Goal: Task Accomplishment & Management: Use online tool/utility

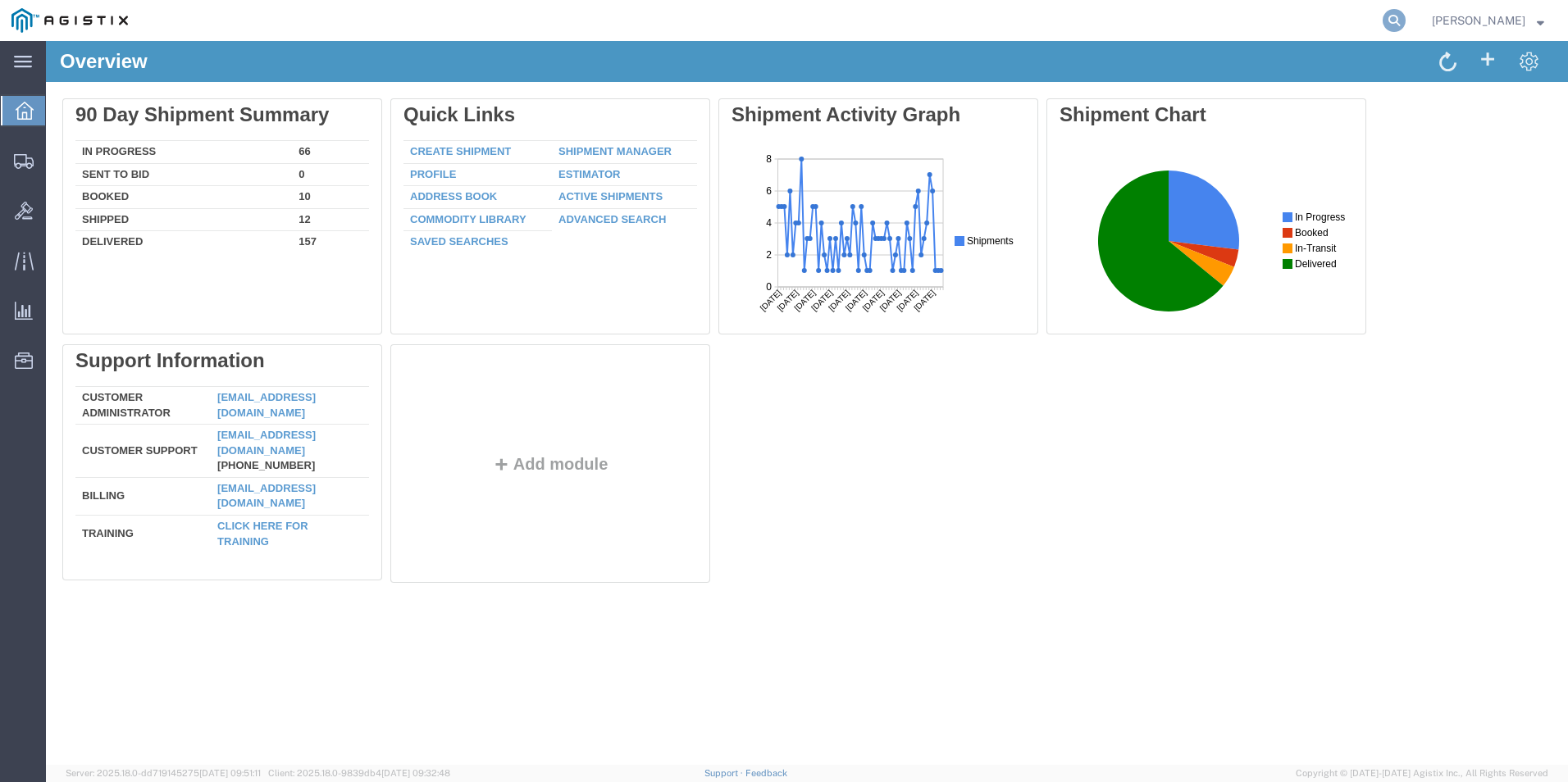
click at [1385, 12] on icon at bounding box center [1394, 21] width 23 height 23
click at [948, 18] on input "search" at bounding box center [1133, 21] width 498 height 39
type input "56776648"
click at [1402, 19] on icon at bounding box center [1394, 21] width 23 height 23
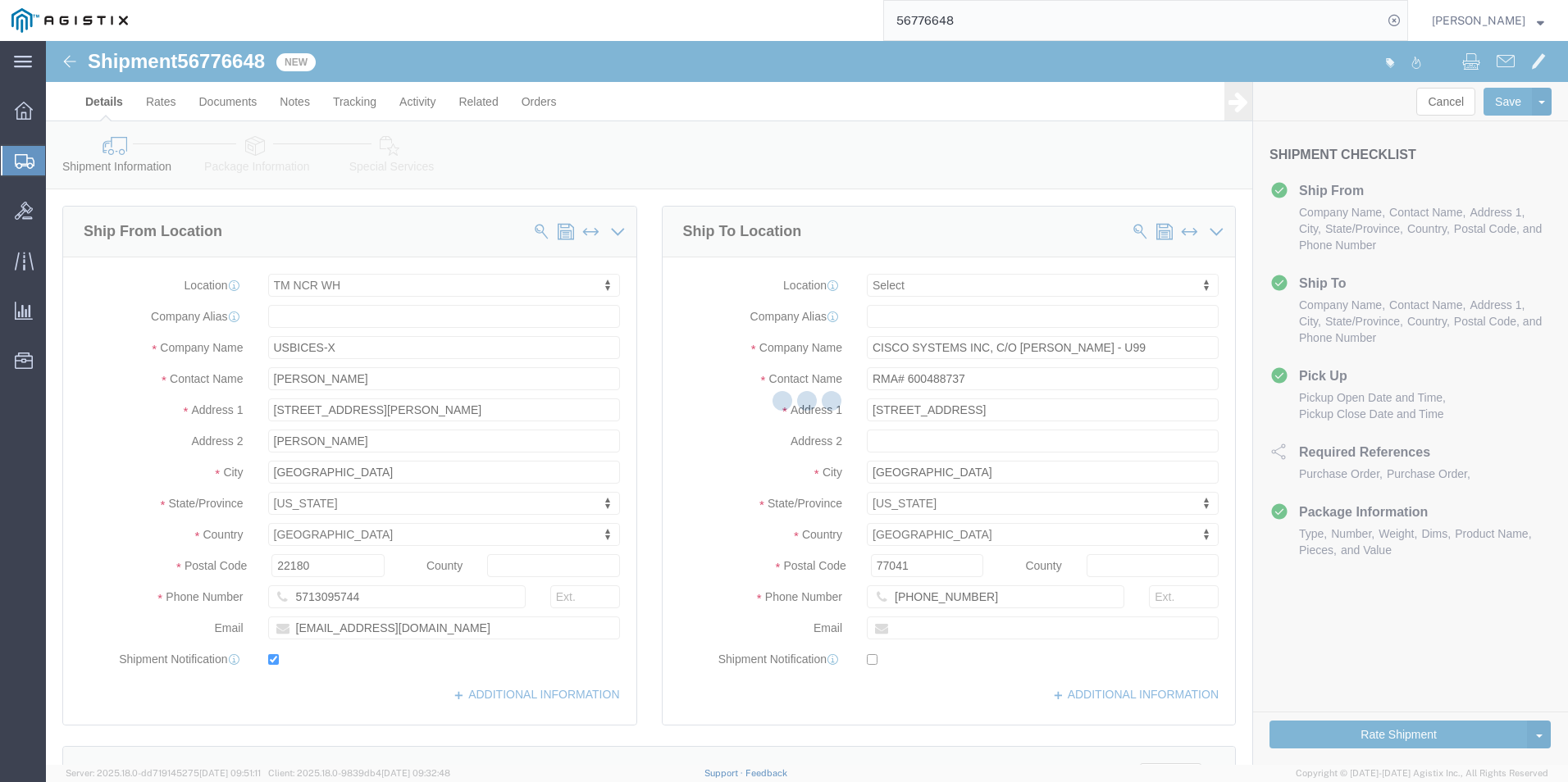
select select "69651"
select select
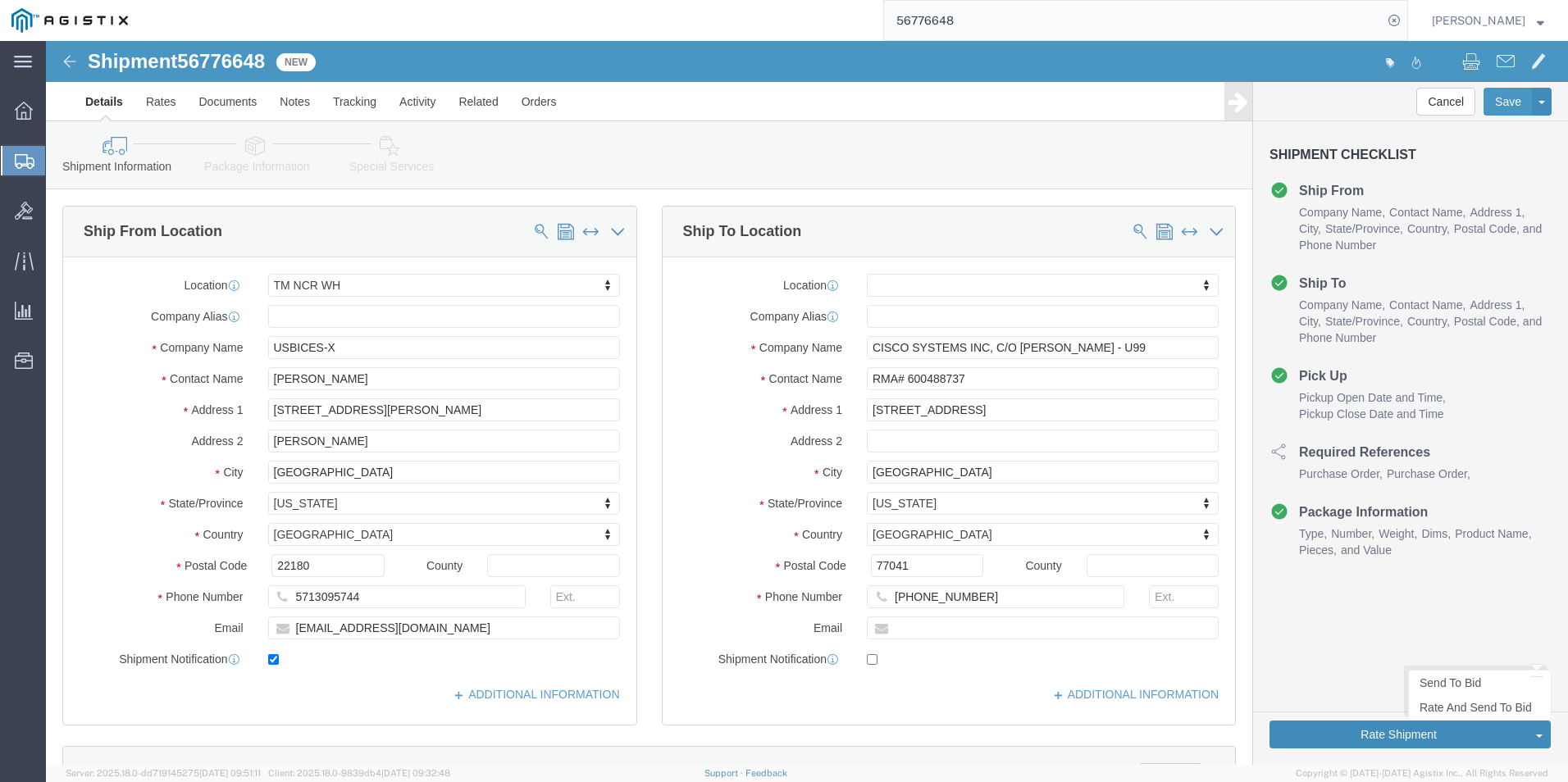
click button "Rate Shipment"
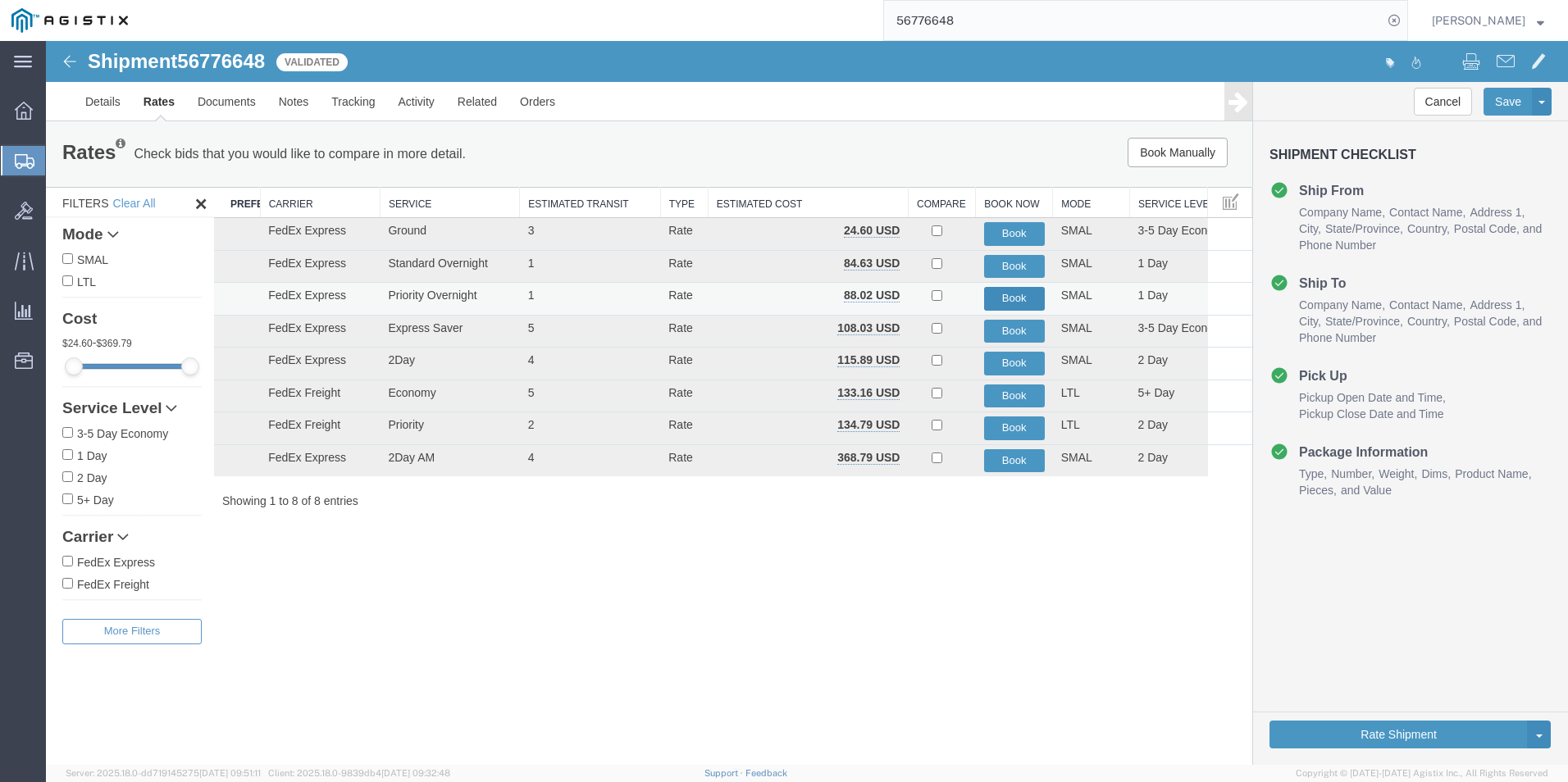
click at [1021, 298] on button "Book" at bounding box center [1015, 299] width 61 height 24
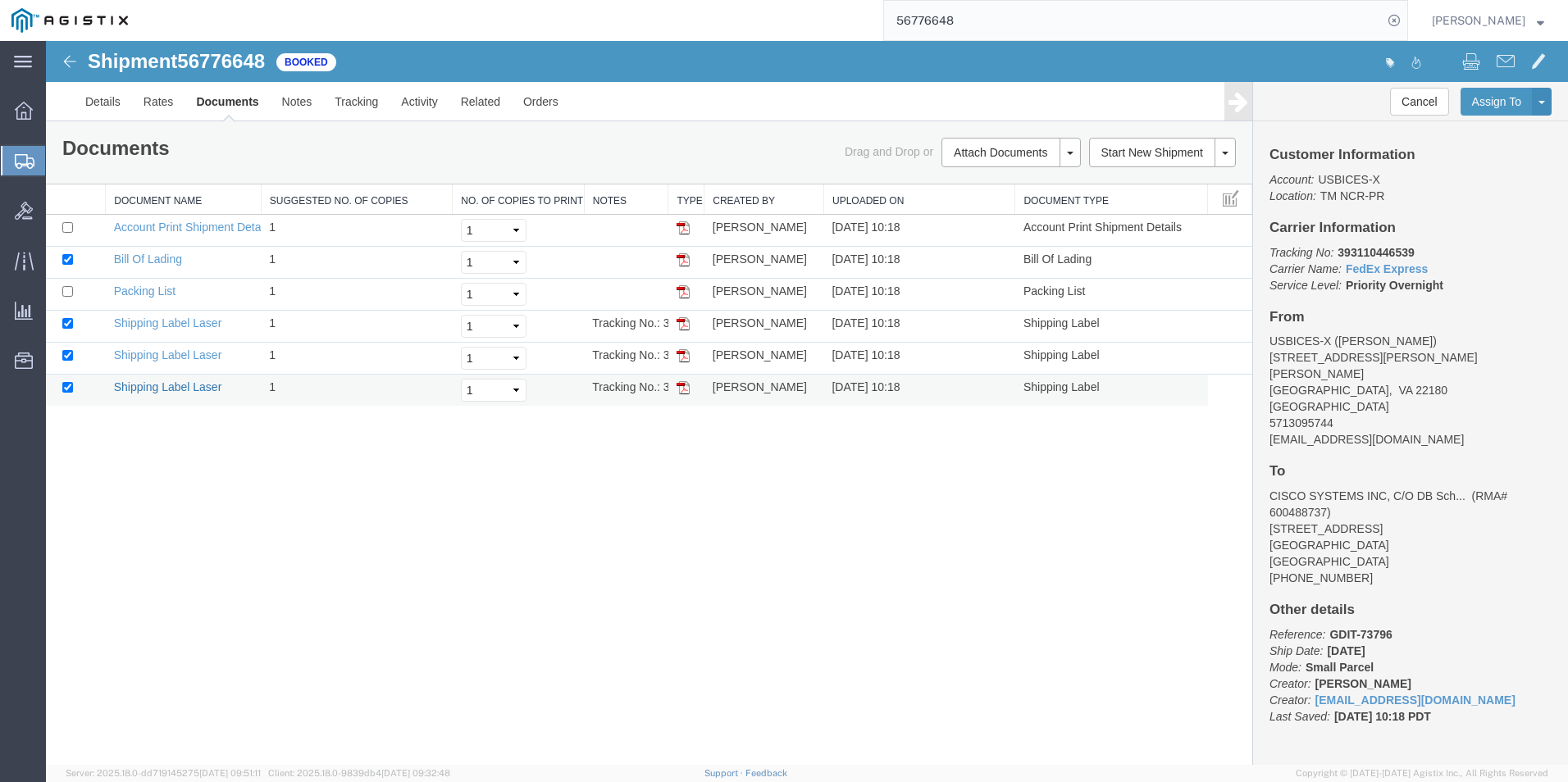
click at [167, 391] on link "Shipping Label Laser" at bounding box center [168, 387] width 108 height 13
click at [153, 352] on link "Shipping Label Laser" at bounding box center [168, 354] width 108 height 13
click at [178, 326] on link "Shipping Label Laser" at bounding box center [168, 322] width 108 height 13
click at [124, 291] on link "Packing List" at bounding box center [145, 291] width 62 height 13
click at [151, 265] on link "Bill Of Lading" at bounding box center [148, 259] width 68 height 13
